Goal: Information Seeking & Learning: Learn about a topic

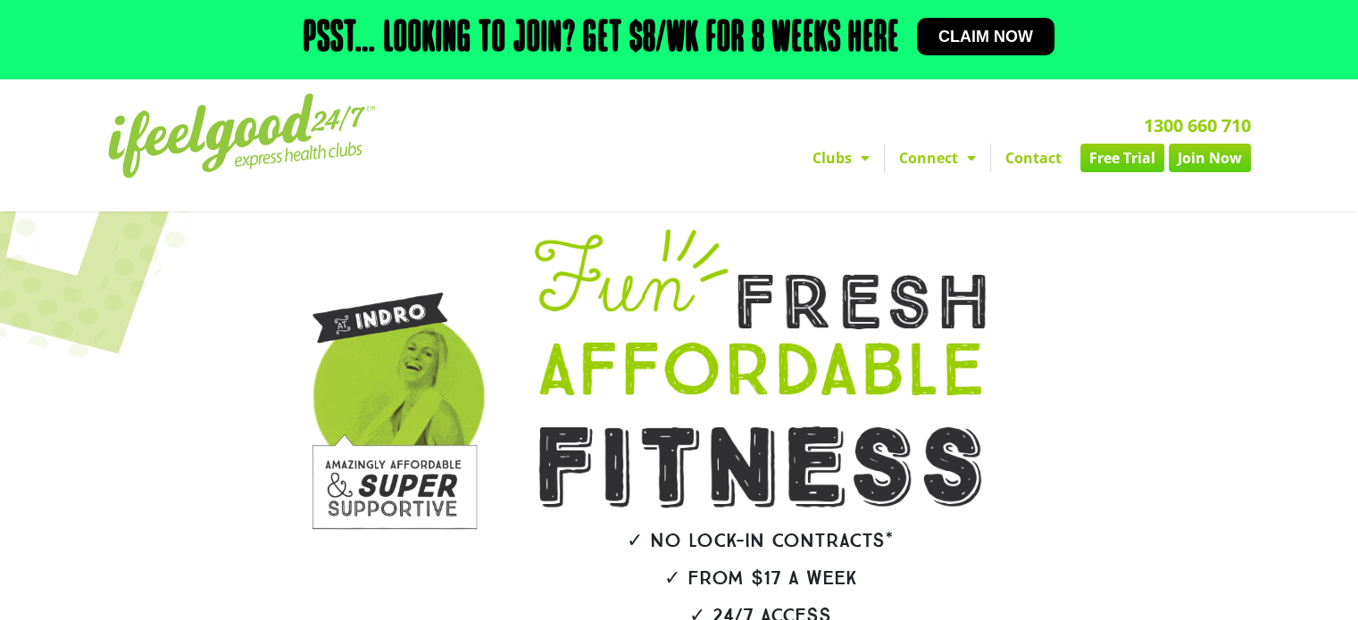
click at [981, 32] on span "Claim now" at bounding box center [985, 37] width 95 height 16
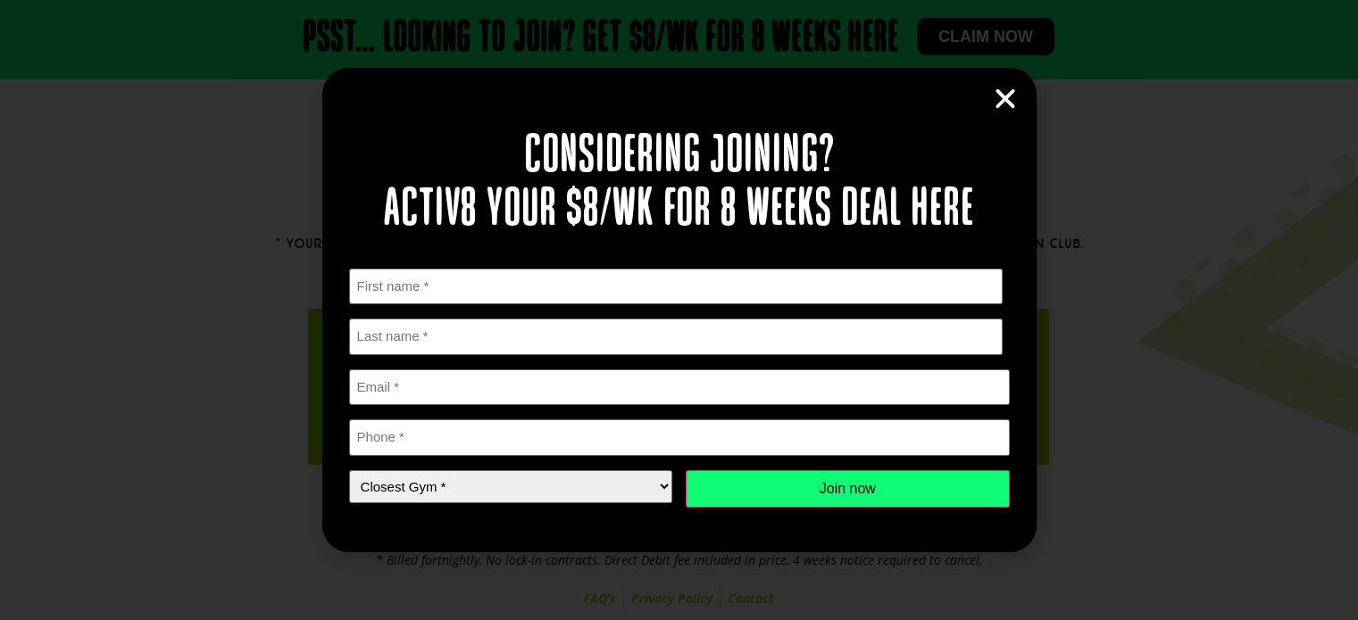
scroll to position [482, 0]
click at [1012, 108] on icon "Close" at bounding box center [1005, 99] width 27 height 27
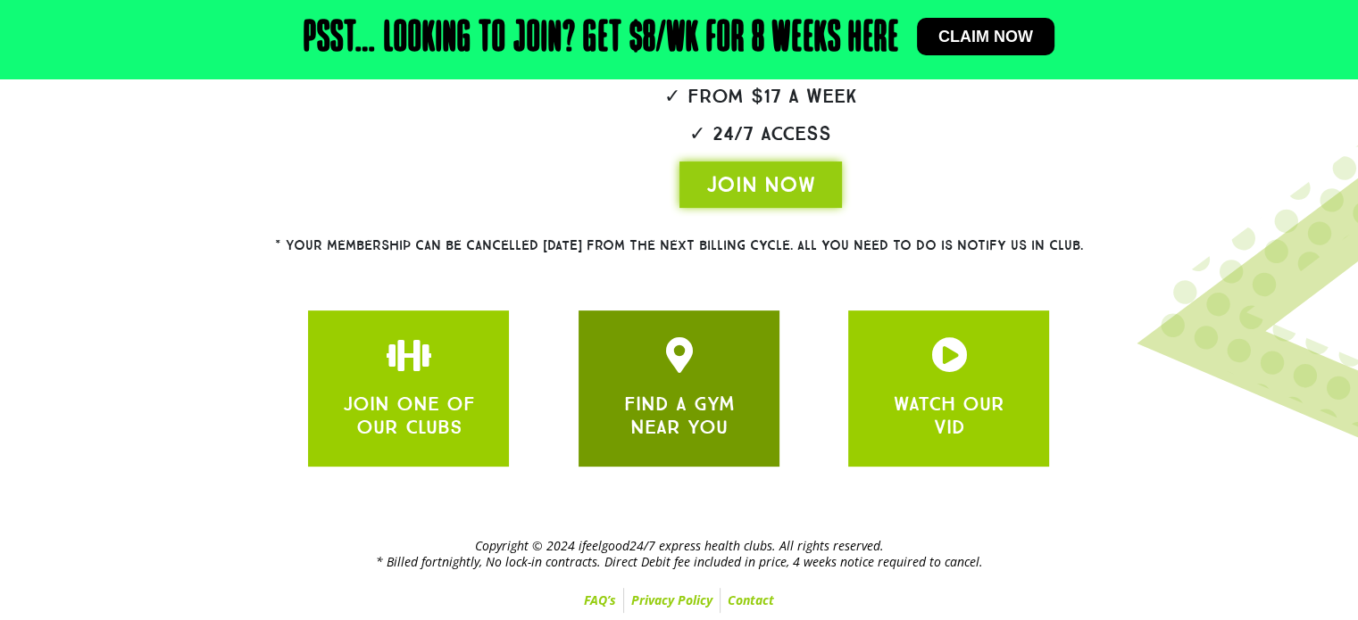
click at [684, 371] on icon "JOIN ONE OF OUR CLUBS" at bounding box center [679, 355] width 36 height 36
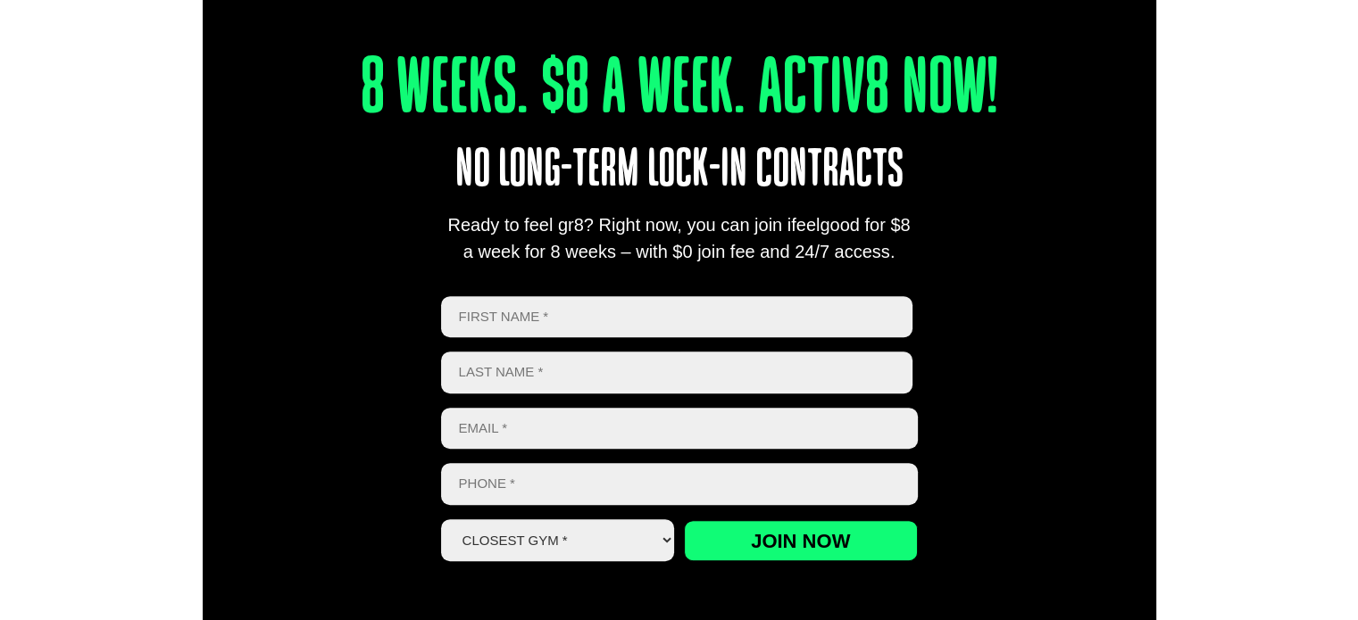
scroll to position [788, 0]
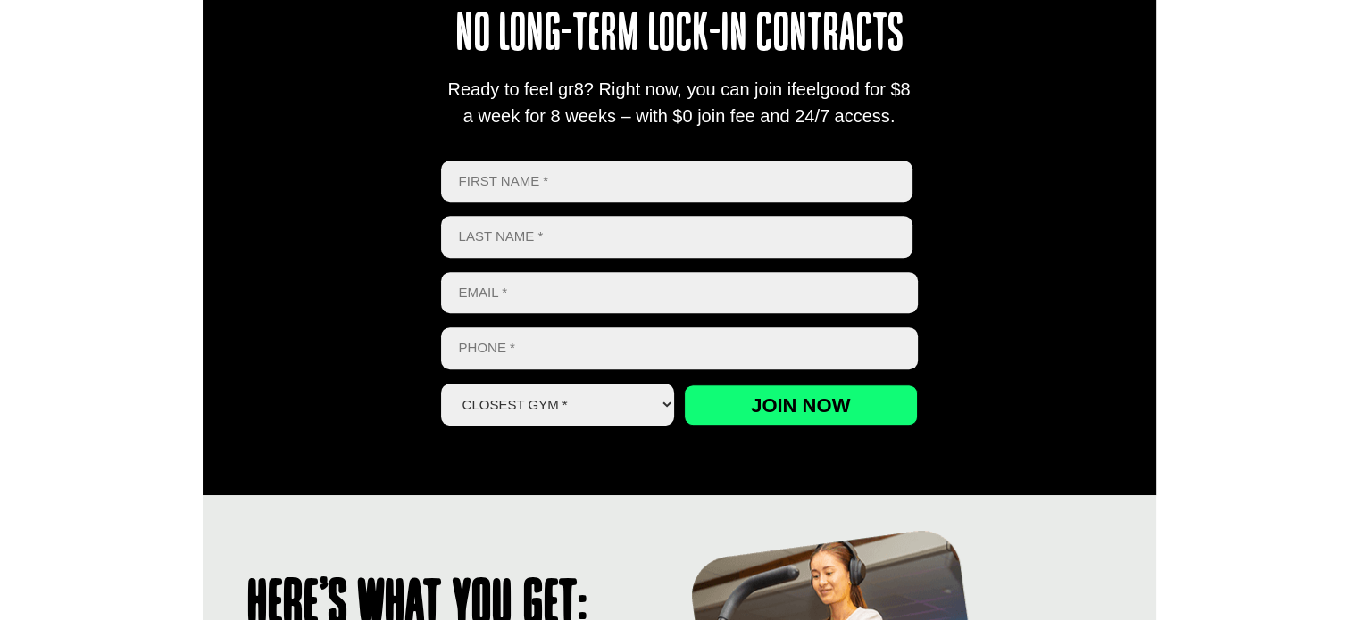
click at [661, 403] on select "Closest Gym * Alexandra Hills Calamvale Coopers Plains Middle Park Oxley Park R…" at bounding box center [558, 405] width 234 height 42
click at [1257, 202] on div "8 Weeks. $8 A Week. Activ8 Now! No long-term lock-in contracts Ready to feel gr…" at bounding box center [679, 151] width 1358 height 686
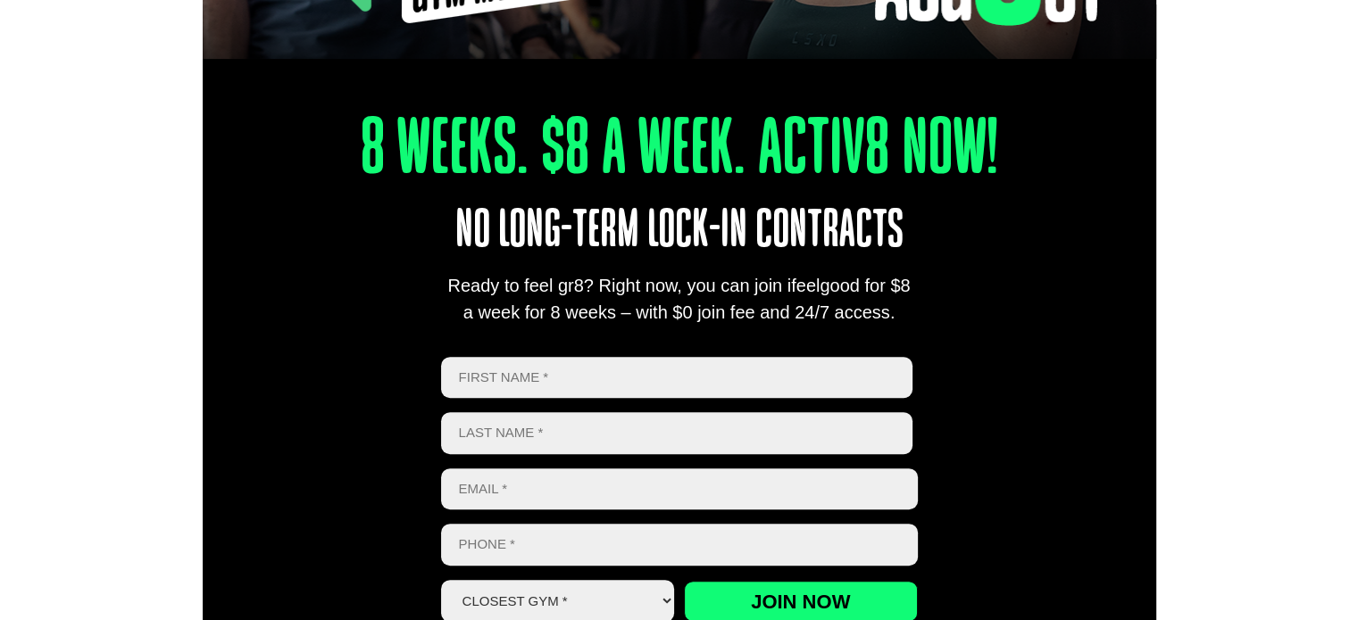
scroll to position [0, 0]
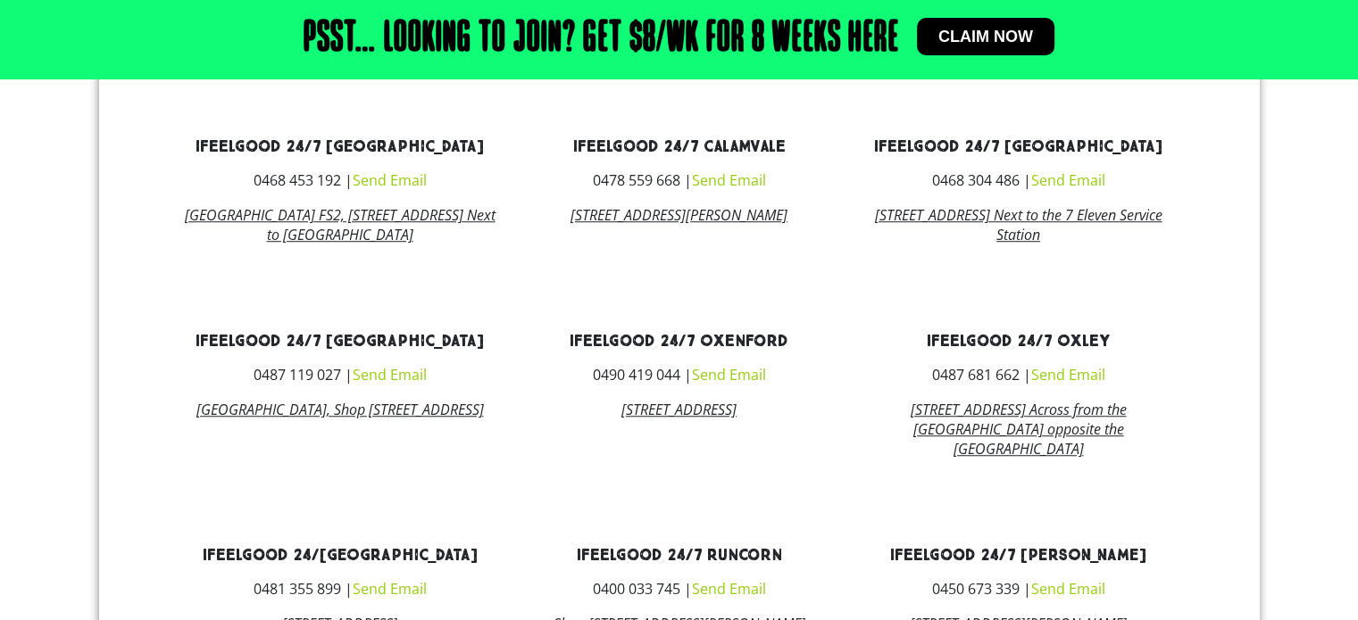
scroll to position [1303, 0]
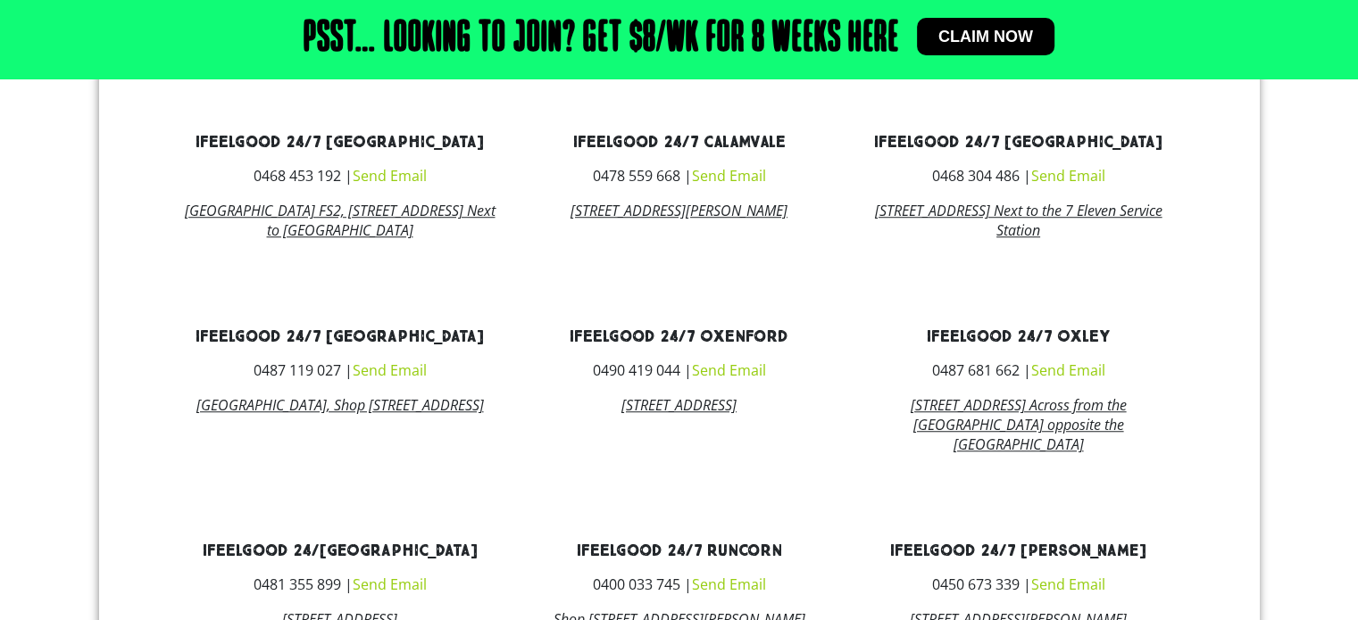
click at [653, 347] on link "ifeelgood 24/7 Oxenford" at bounding box center [679, 337] width 219 height 21
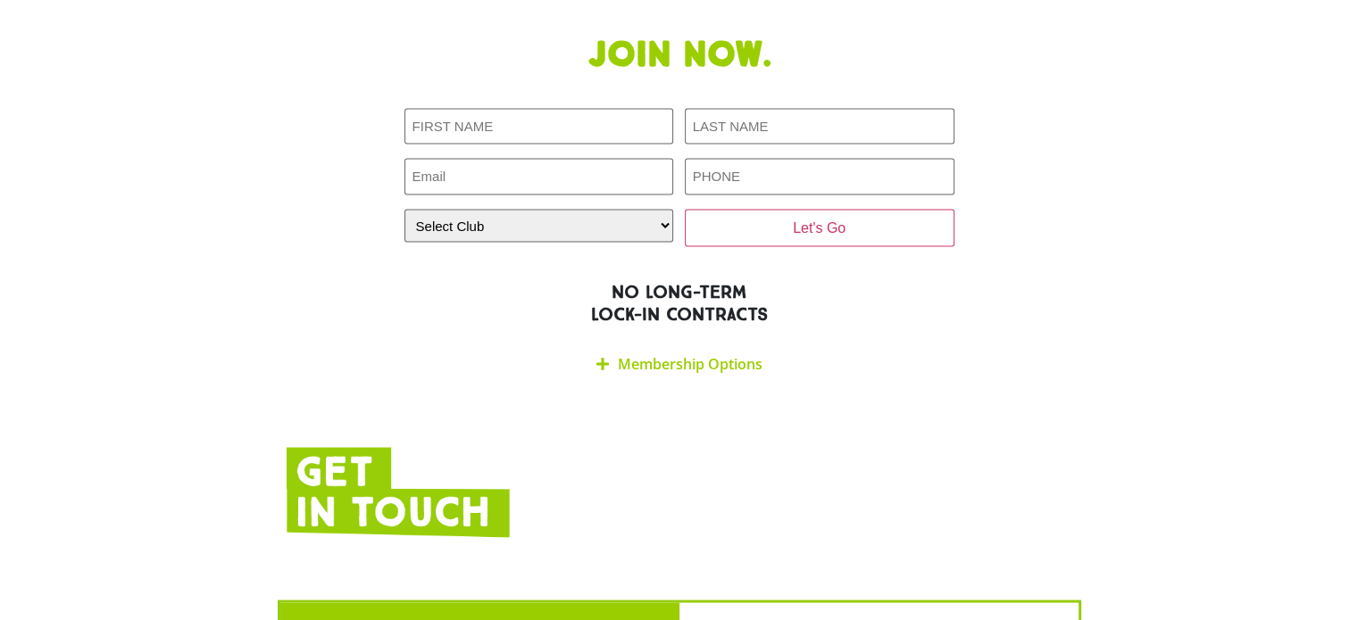
scroll to position [3321, 0]
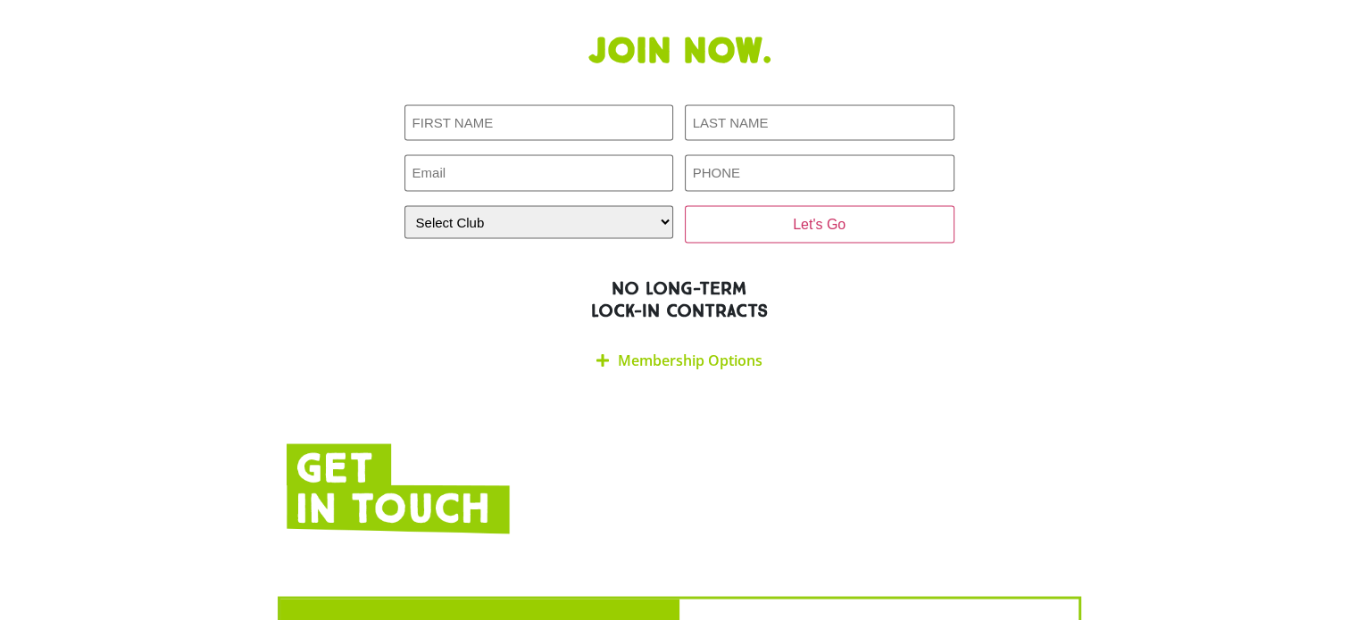
click at [596, 353] on icon at bounding box center [602, 360] width 12 height 14
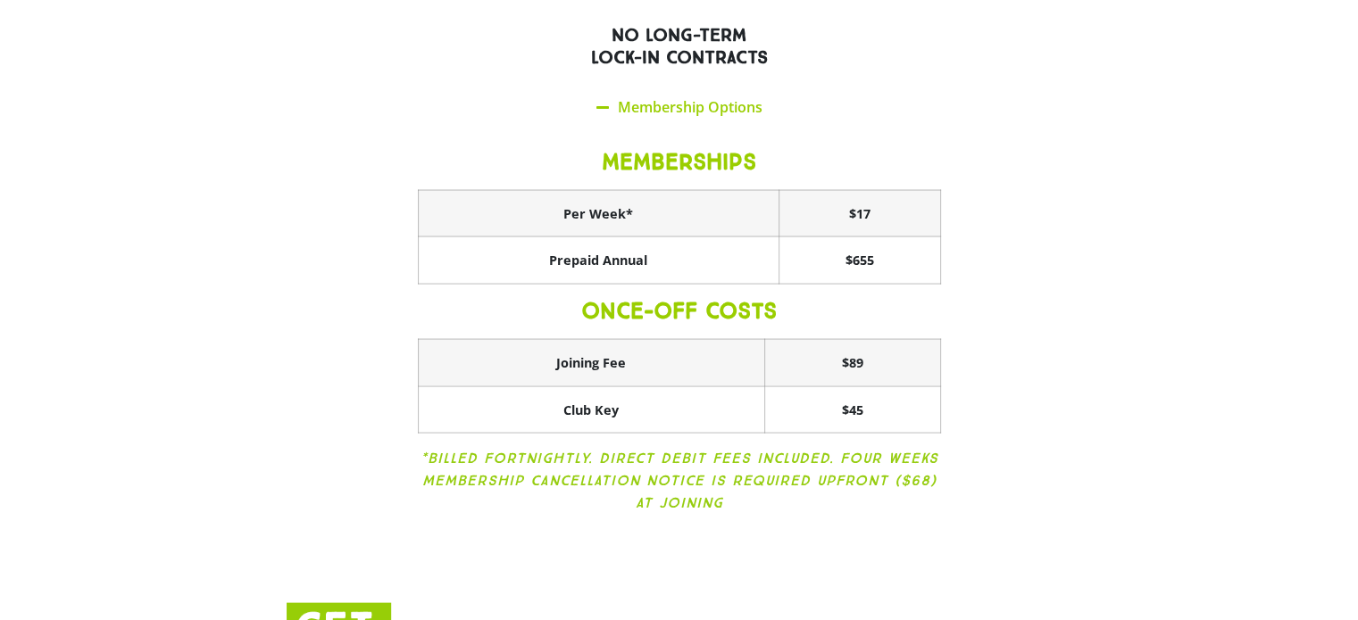
scroll to position [3516, 0]
